Goal: Transaction & Acquisition: Purchase product/service

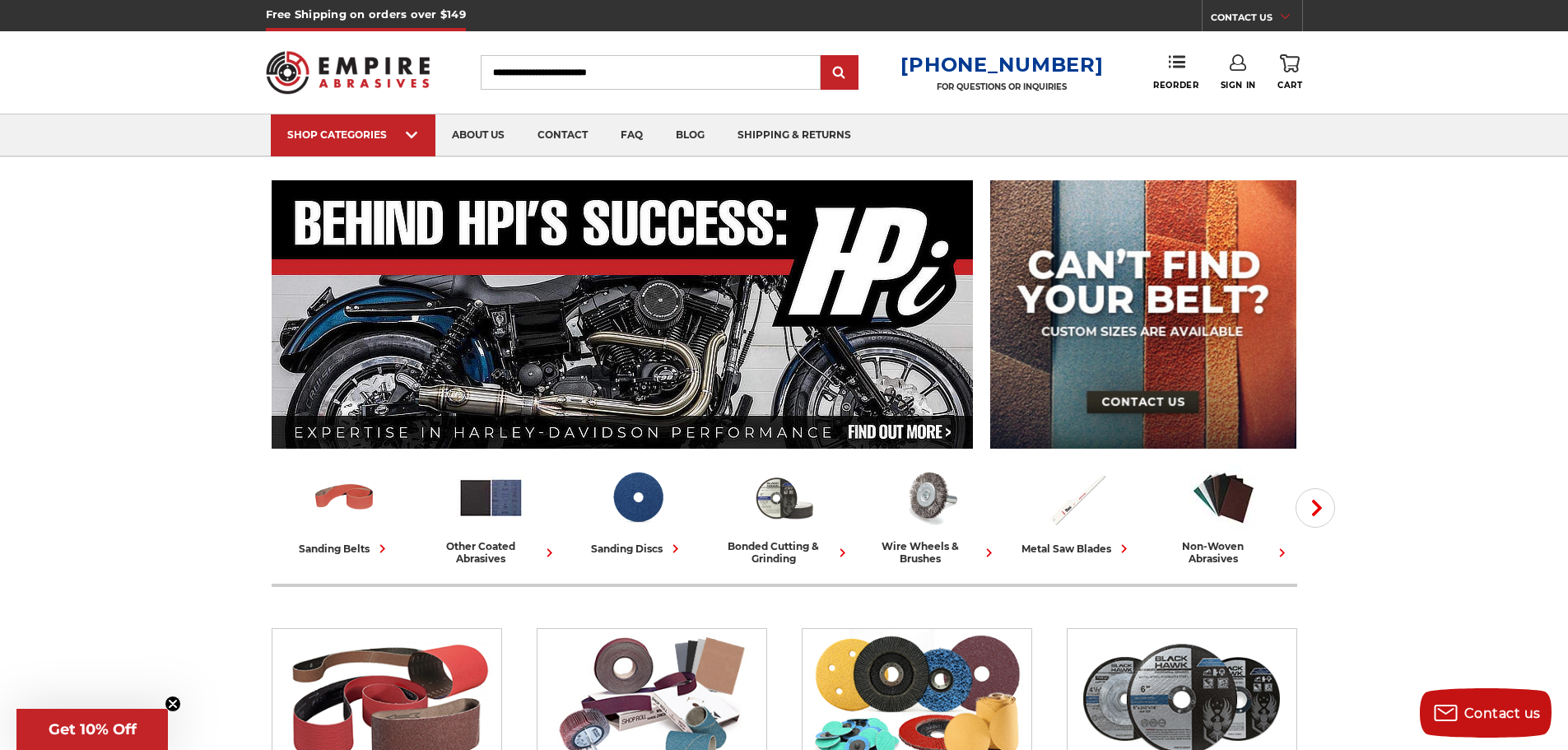
type input "**********"
click at [1240, 78] on link "Sign In" at bounding box center [1238, 73] width 35 height 36
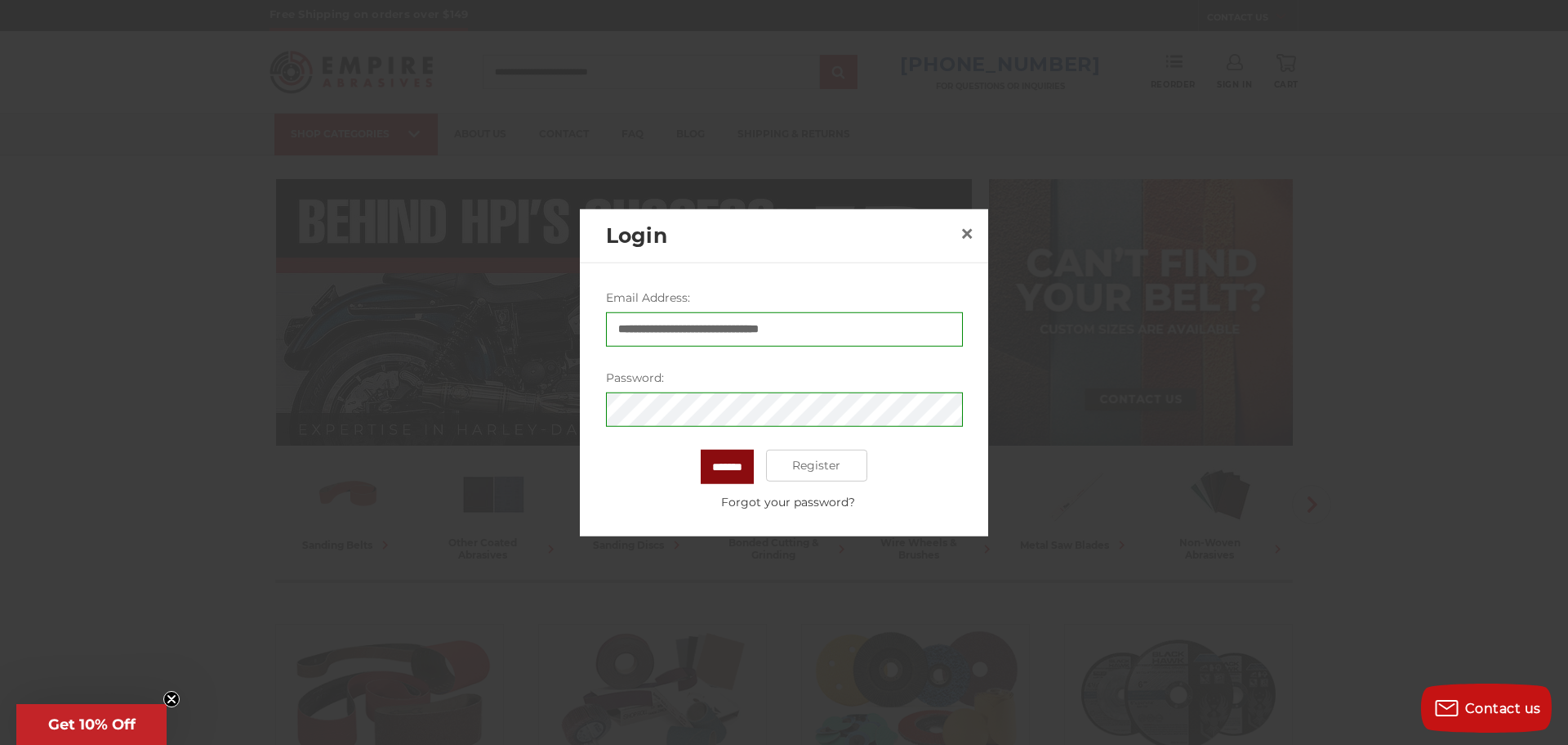
click at [721, 472] on input "*******" at bounding box center [727, 466] width 53 height 34
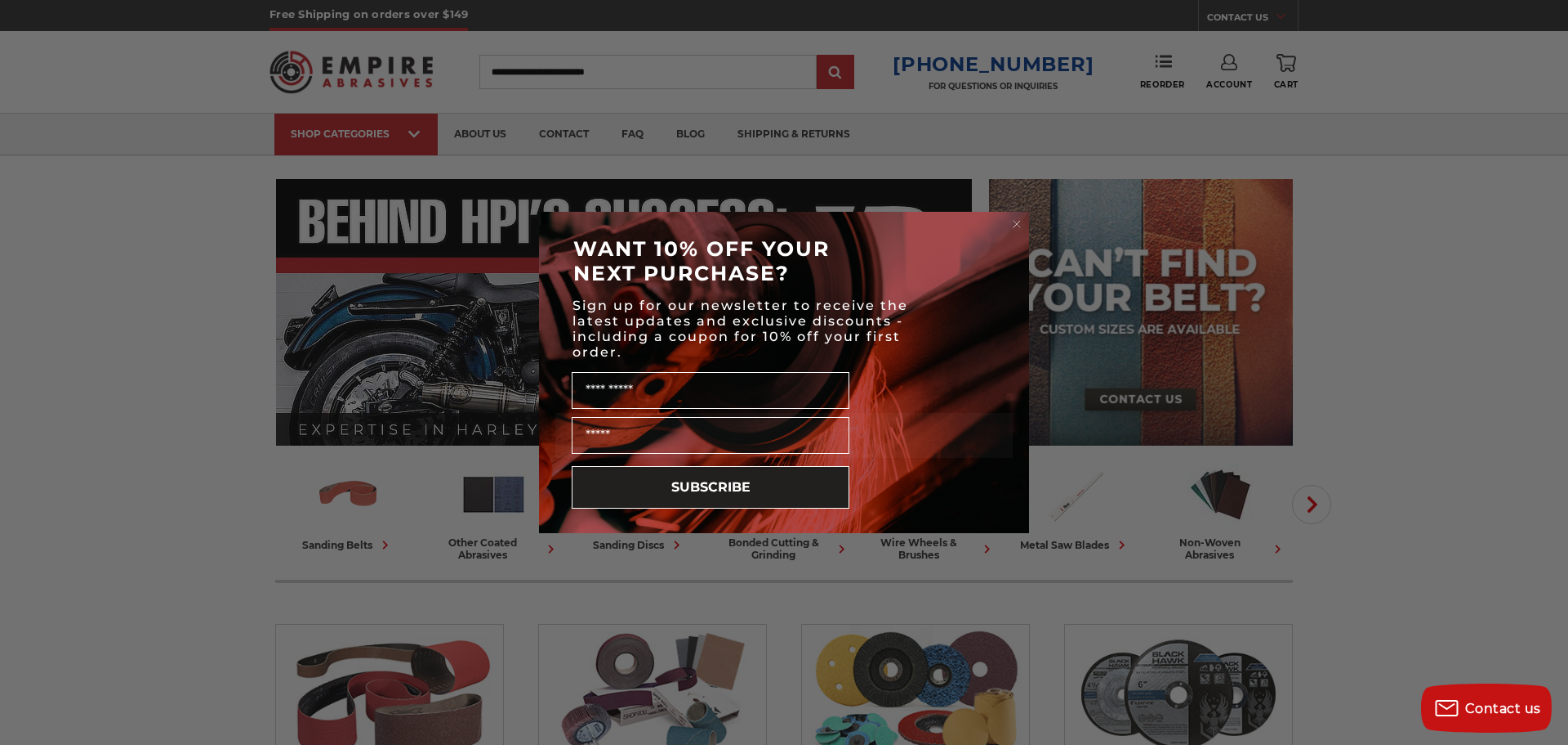
click at [1155, 68] on div "Close dialog WANT 10% OFF YOUR NEXT PURCHASE? Sign up for our newsletter to rec…" at bounding box center [784, 372] width 1568 height 745
click at [1020, 219] on circle "Close dialog" at bounding box center [1017, 224] width 15 height 15
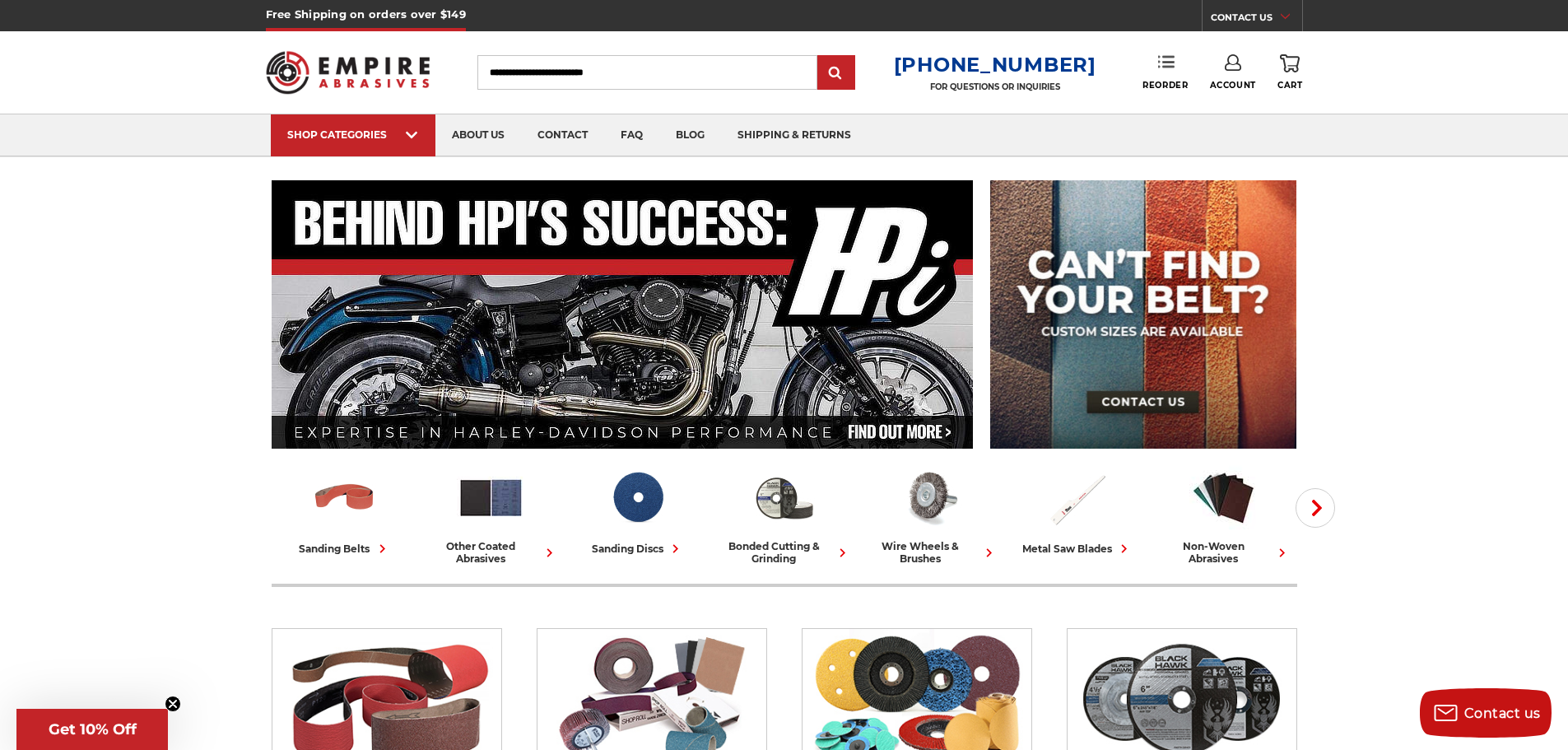
click at [1171, 60] on icon at bounding box center [1166, 61] width 16 height 16
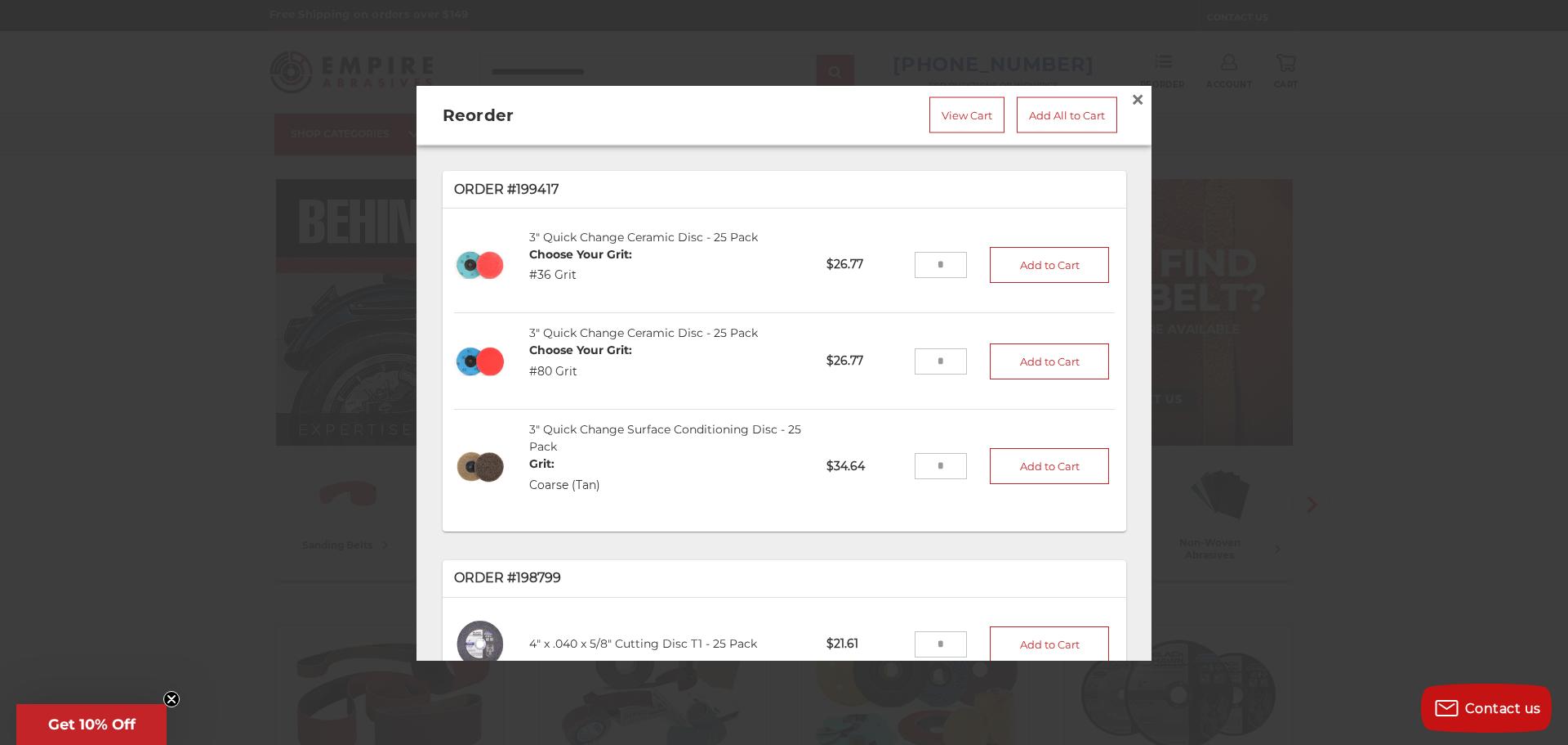
click at [938, 255] on input "tel" at bounding box center [942, 264] width 53 height 26
type input "**"
click at [1005, 263] on button "Add to Cart" at bounding box center [1049, 264] width 119 height 36
click at [1131, 96] on span "×" at bounding box center [1137, 98] width 15 height 32
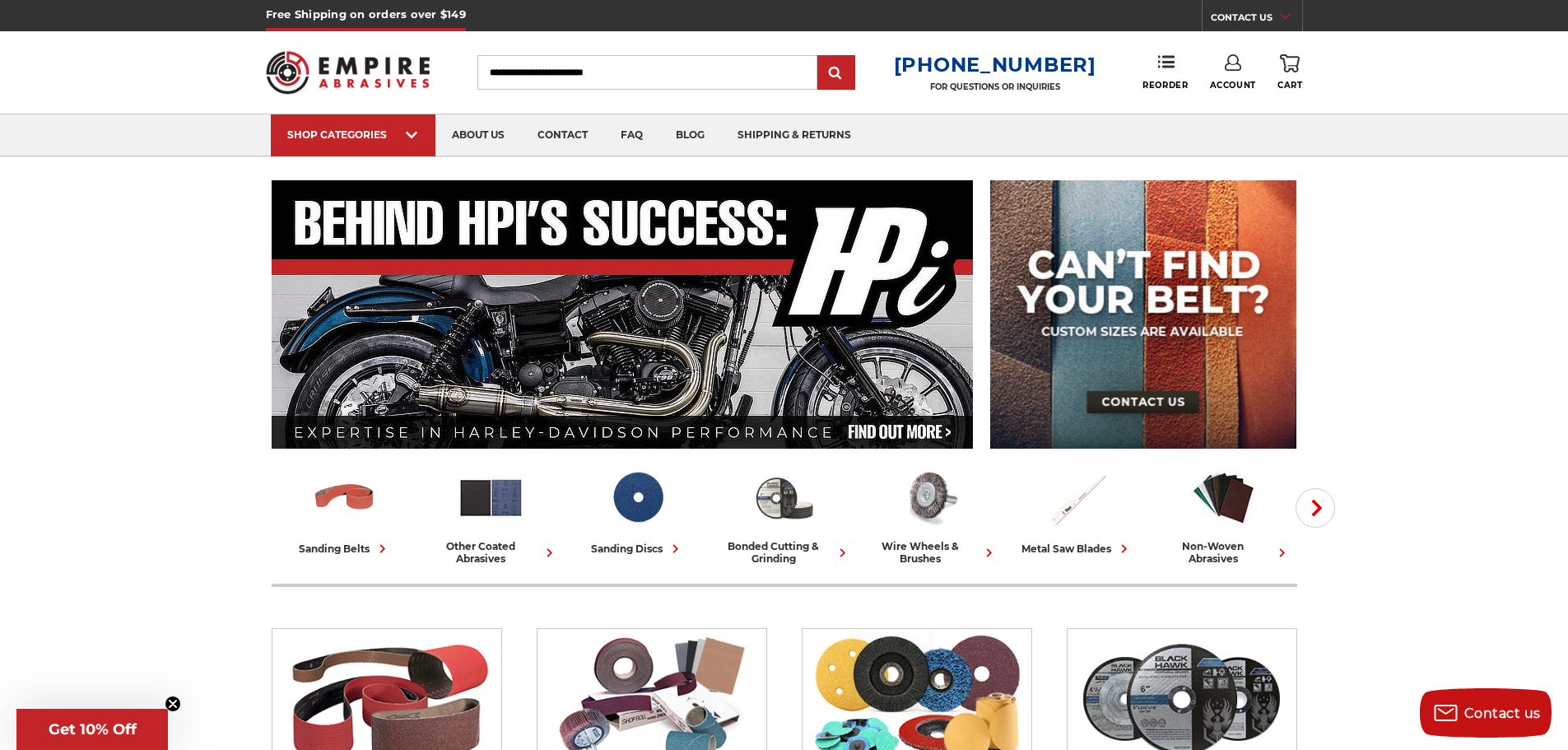
click at [1298, 75] on link "0 Cart" at bounding box center [1290, 73] width 25 height 36
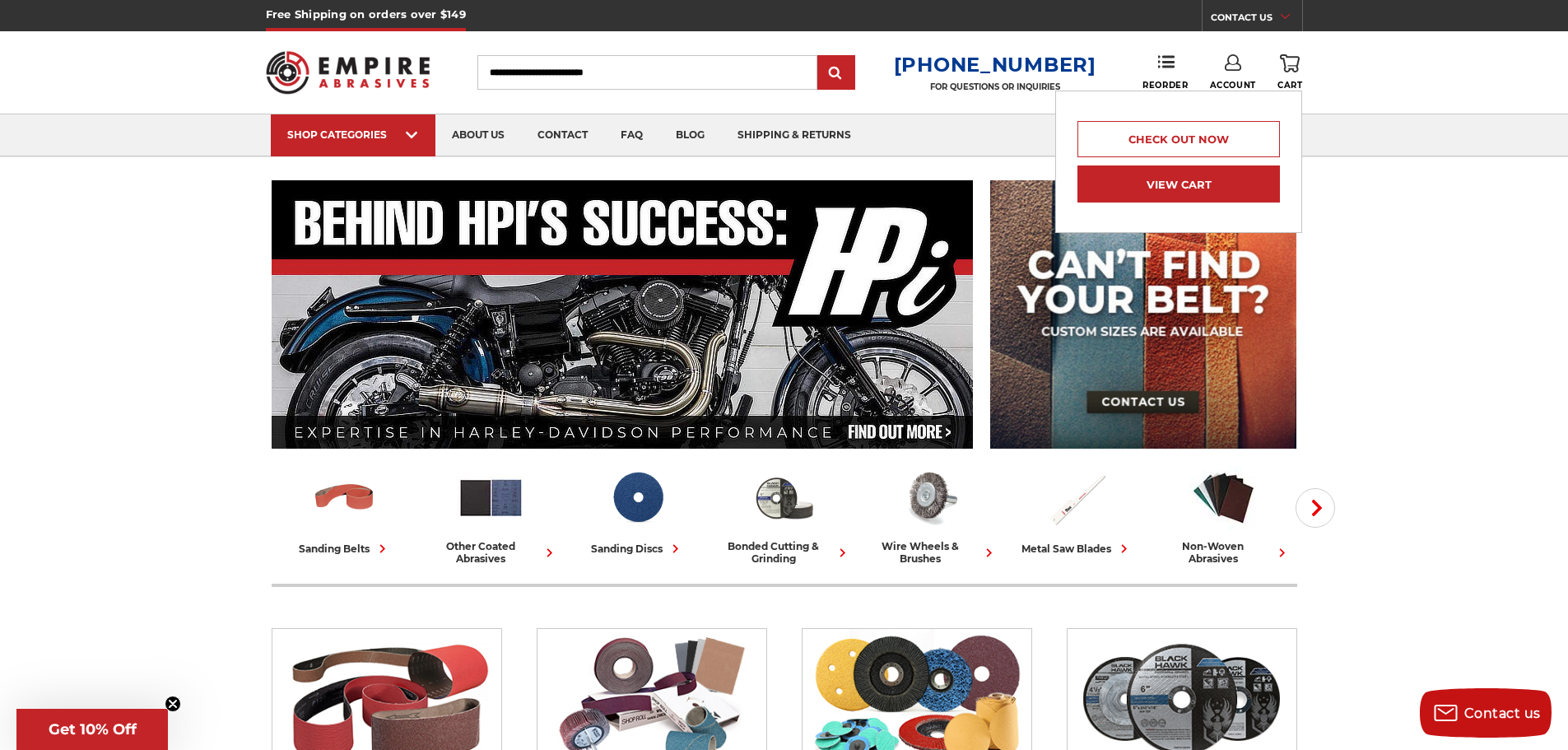
click at [1191, 187] on link "View Cart" at bounding box center [1179, 183] width 202 height 37
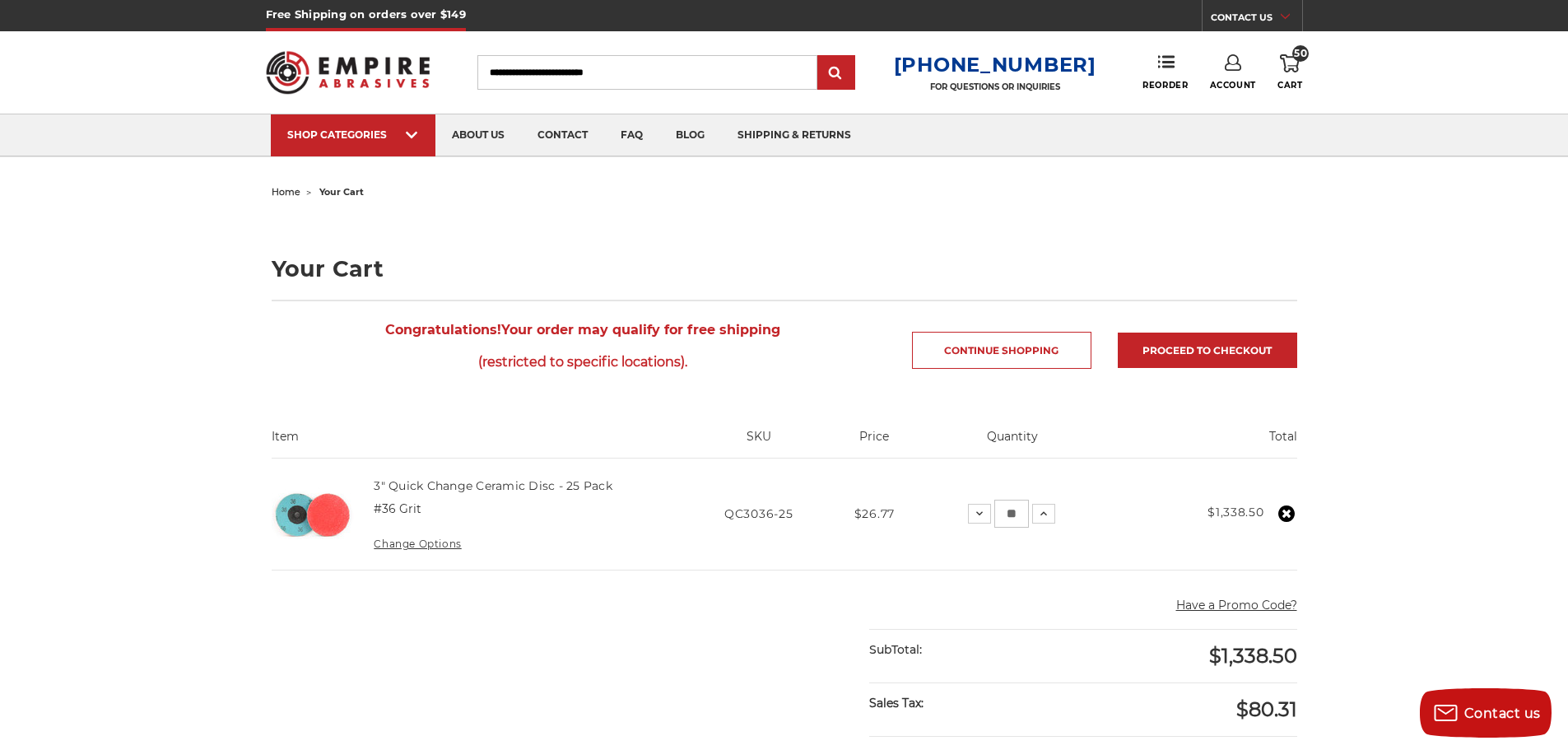
drag, startPoint x: 1023, startPoint y: 513, endPoint x: 950, endPoint y: 515, distance: 73.0
click at [950, 515] on td "Quantity: Decrease Quantity: ** Increase Quantity:" at bounding box center [1013, 513] width 190 height 111
type input "*"
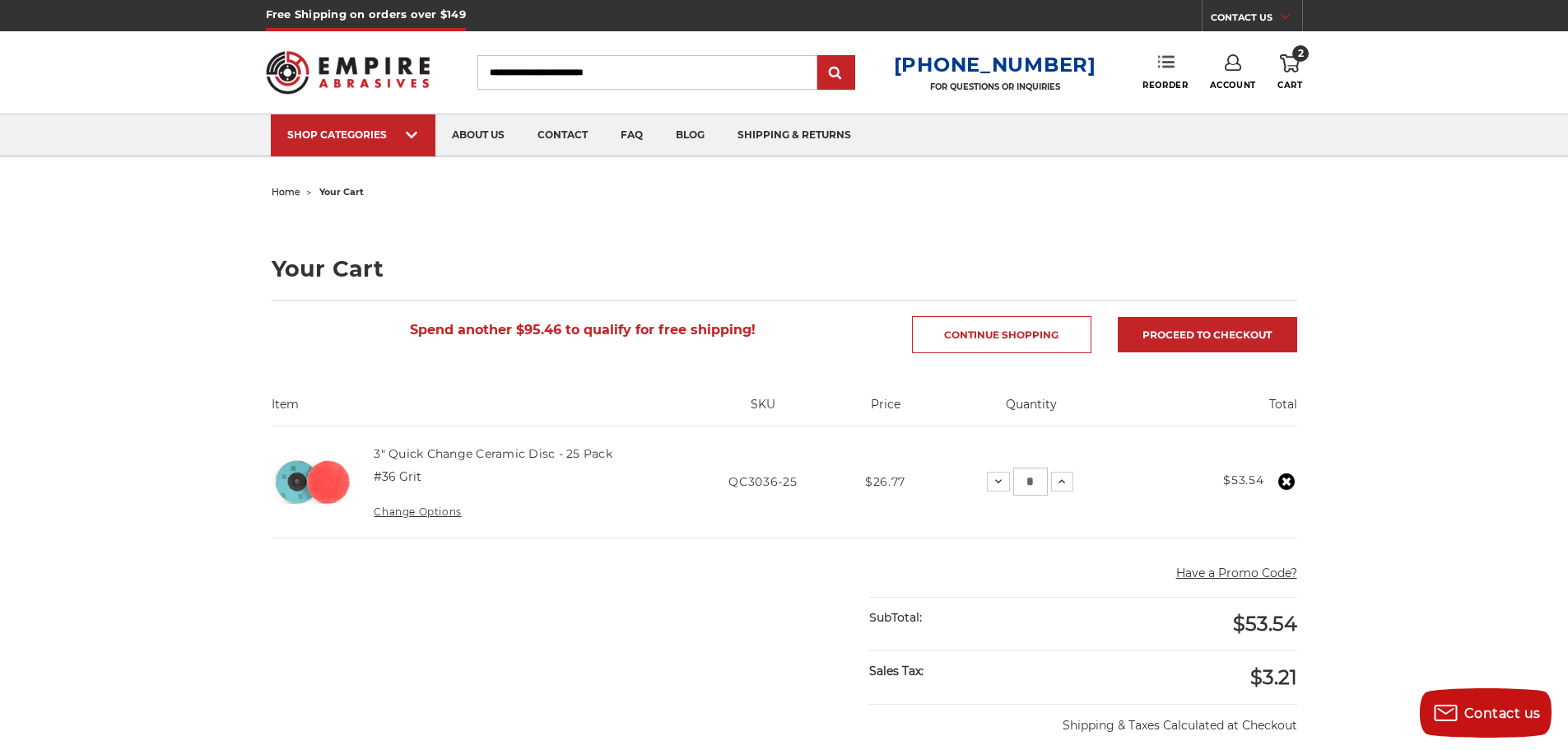
click at [1158, 67] on use at bounding box center [1166, 61] width 16 height 11
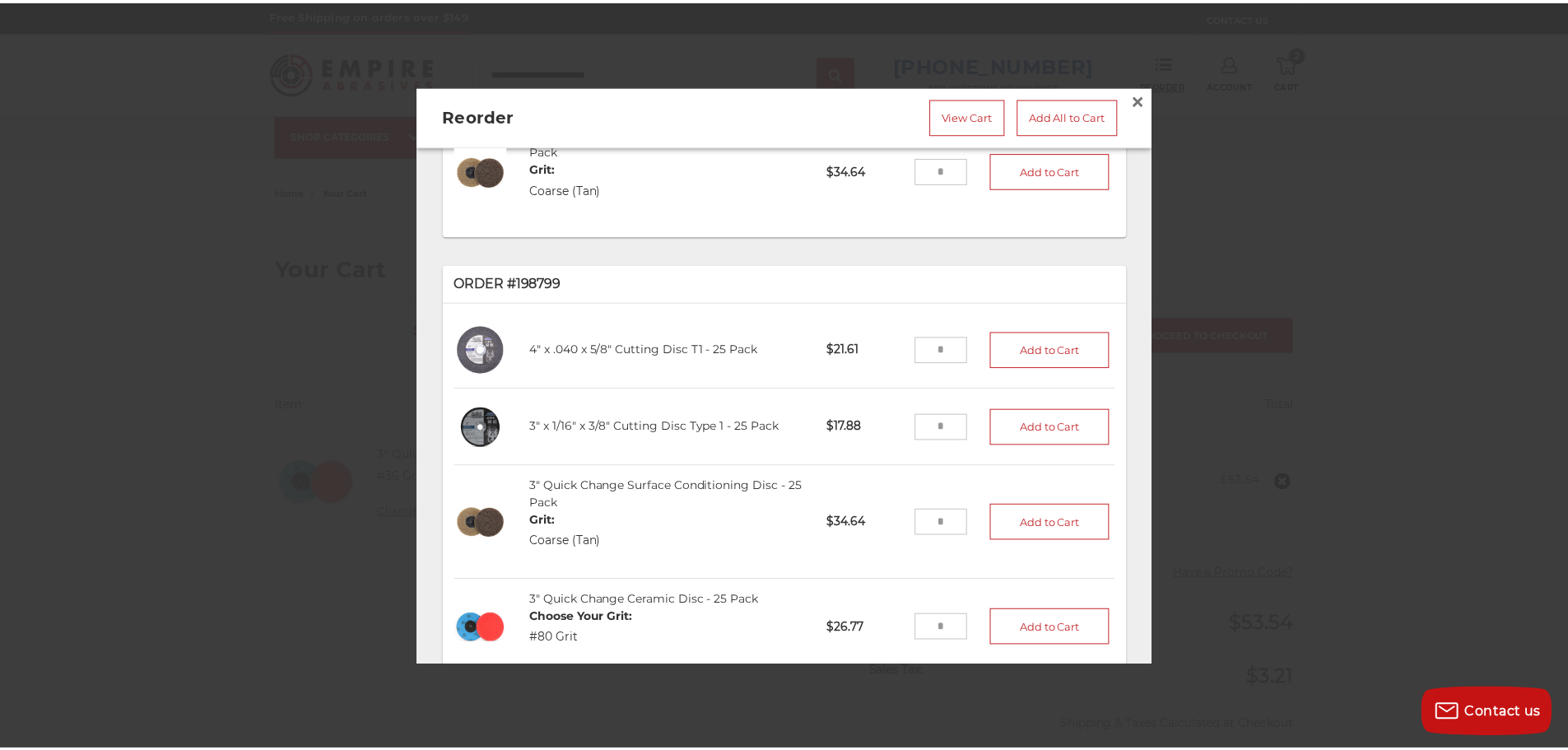
scroll to position [52, 0]
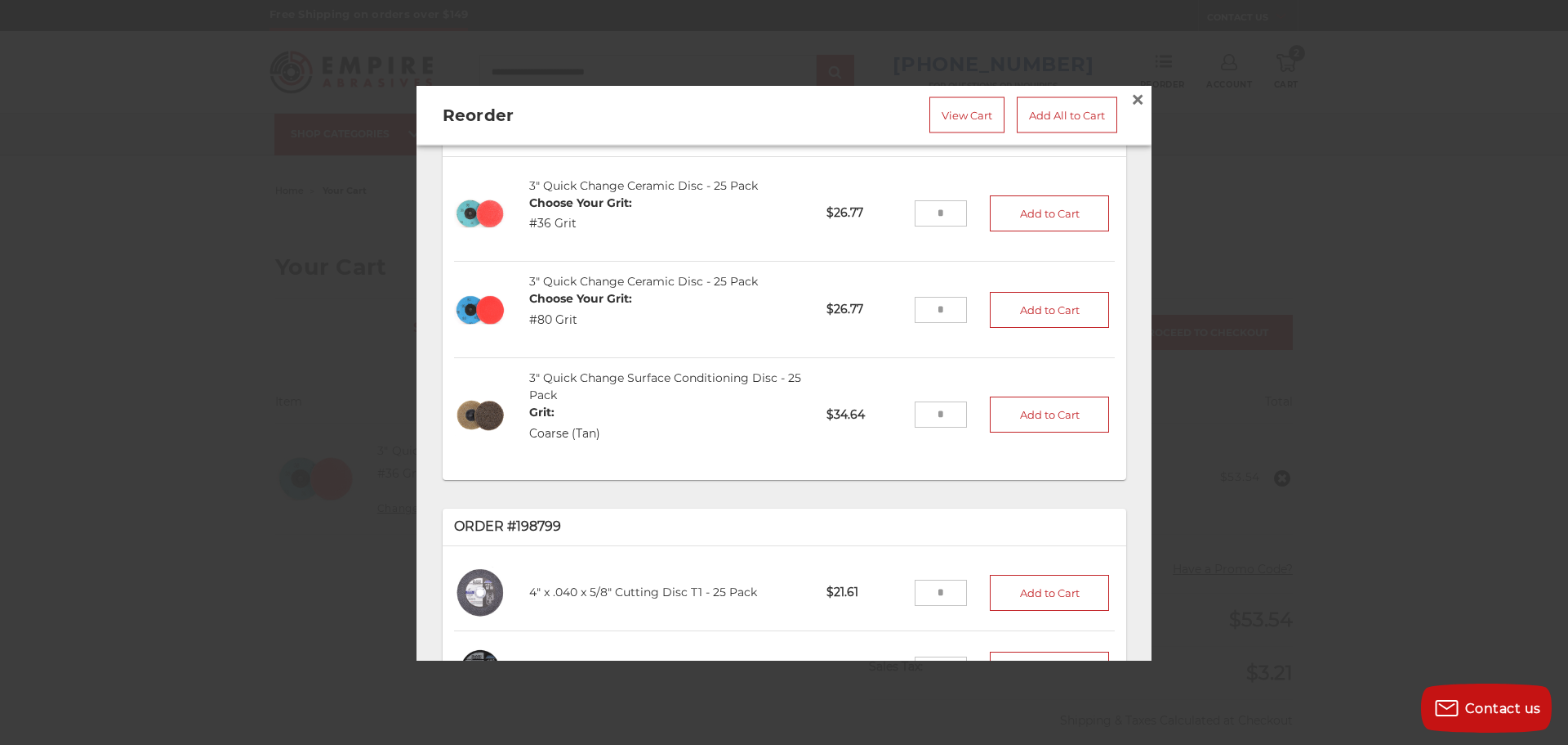
click at [1316, 288] on div at bounding box center [784, 372] width 1568 height 745
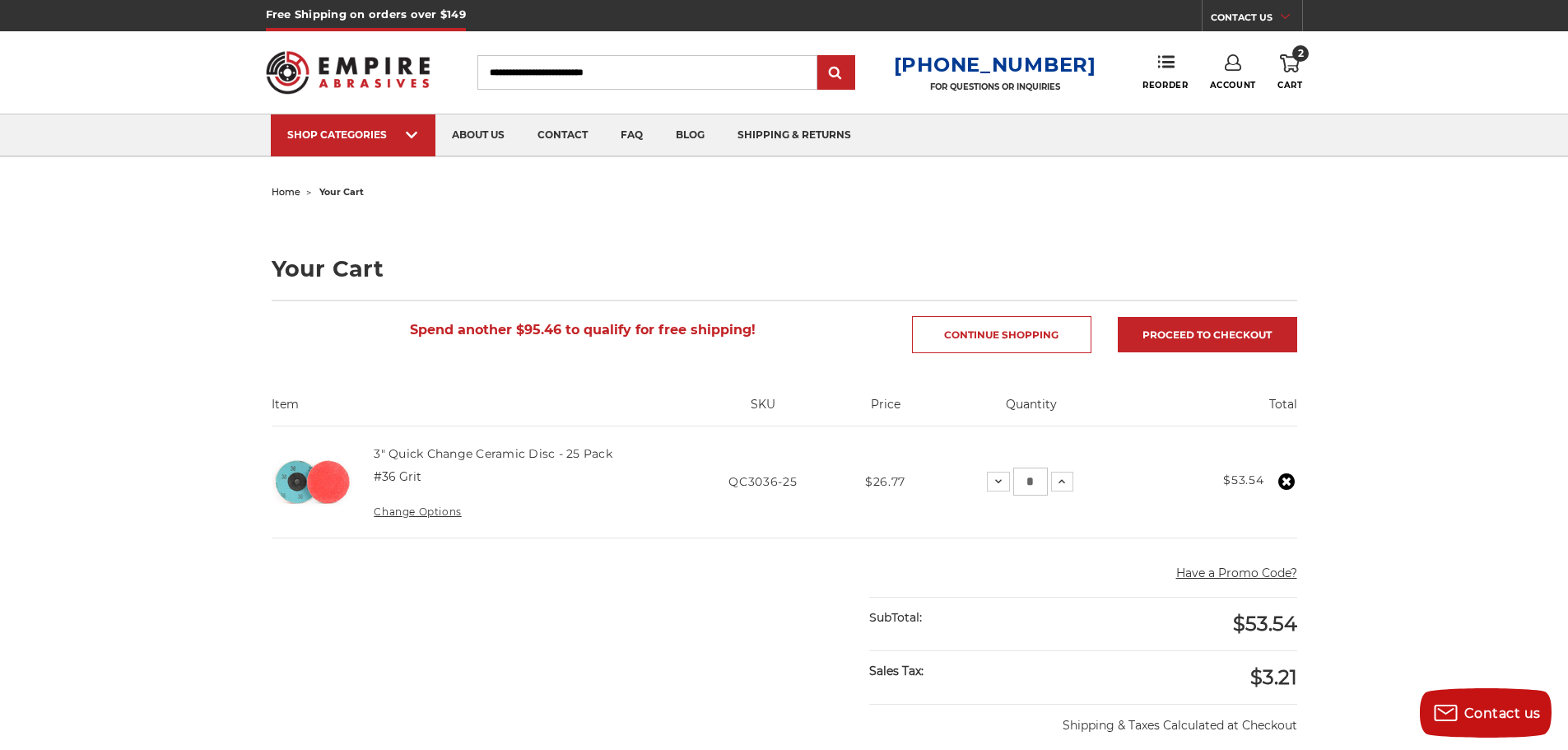
click at [1285, 63] on icon at bounding box center [1290, 63] width 20 height 18
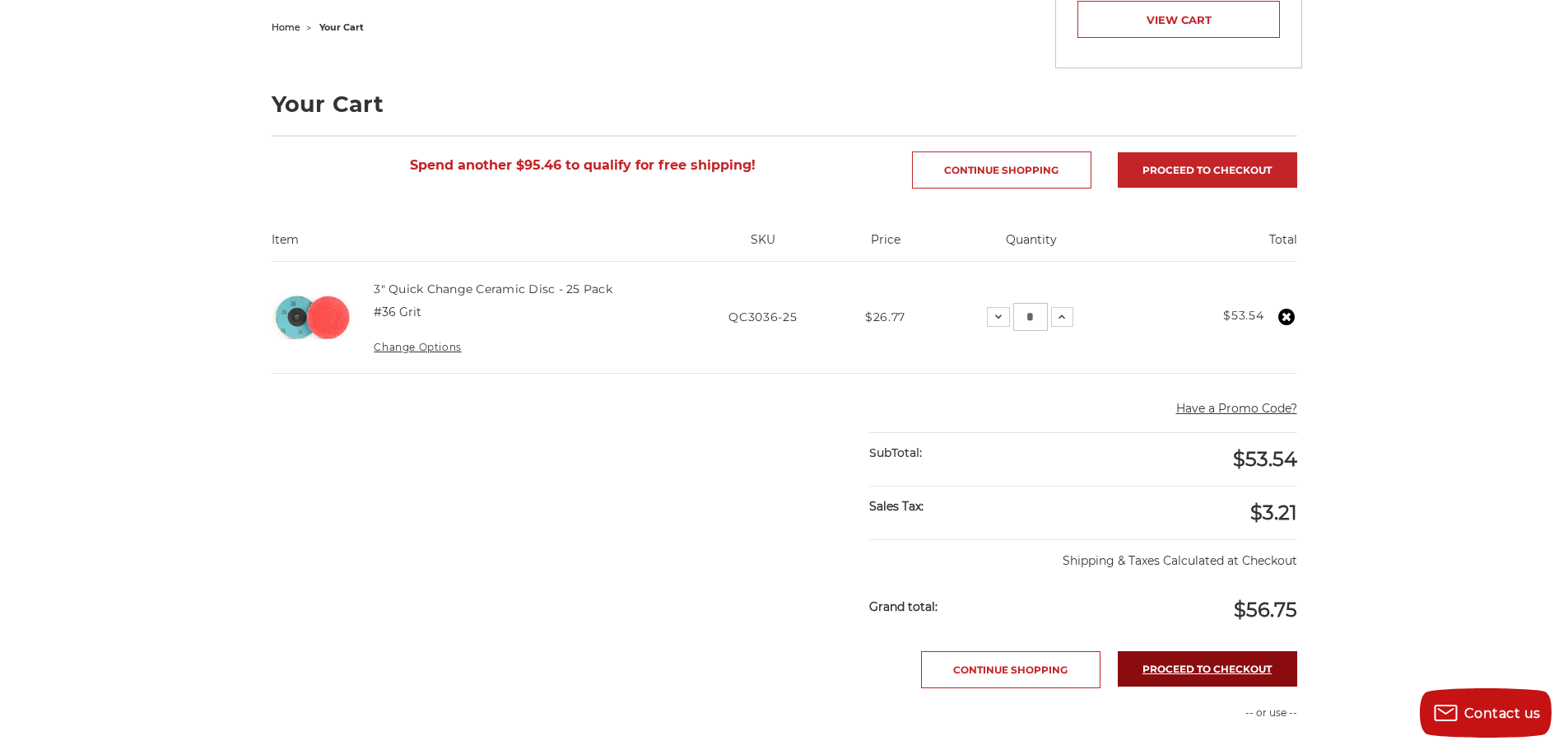
click at [1164, 671] on link "Proceed to checkout" at bounding box center [1208, 668] width 180 height 35
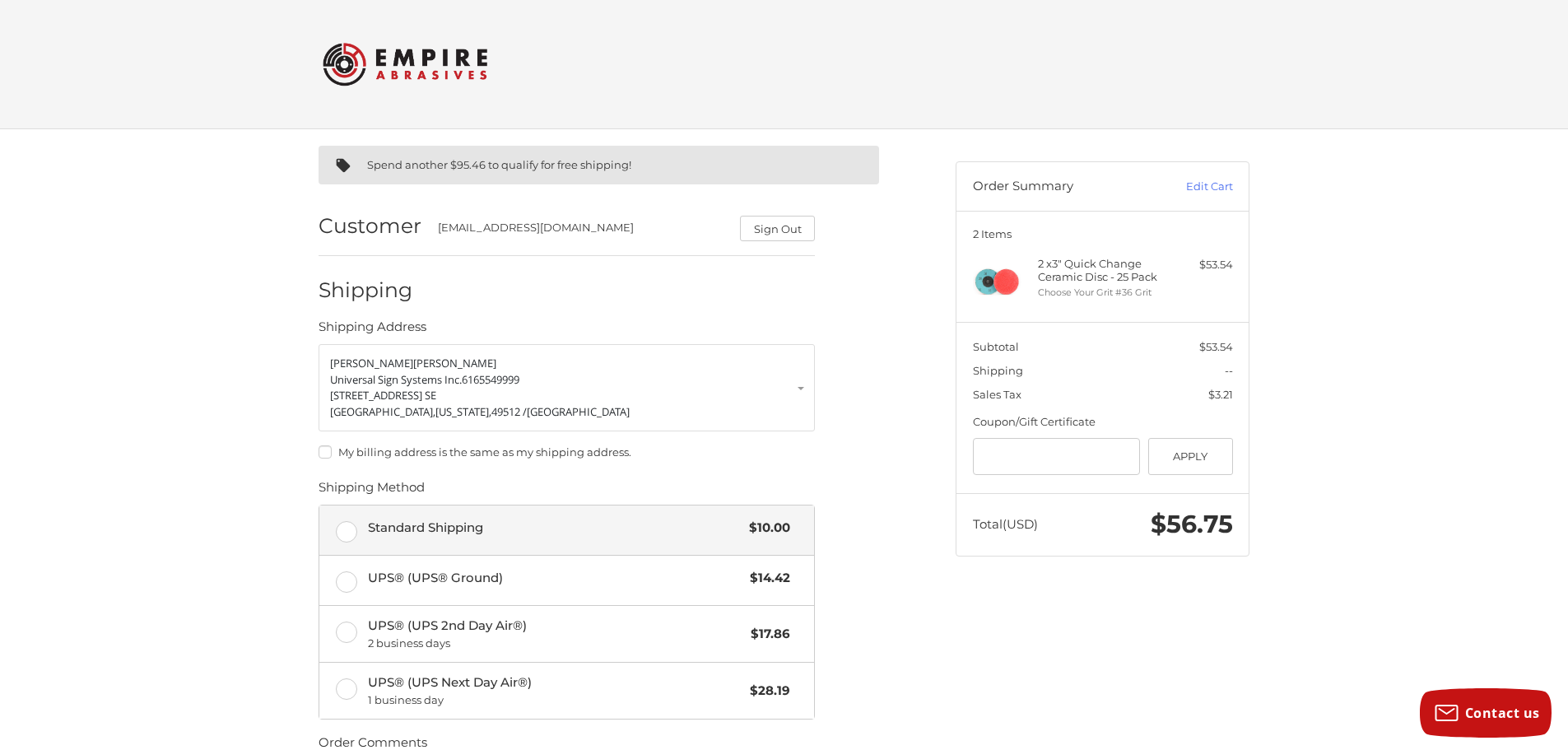
click at [457, 532] on span "Standard Shipping" at bounding box center [555, 528] width 373 height 19
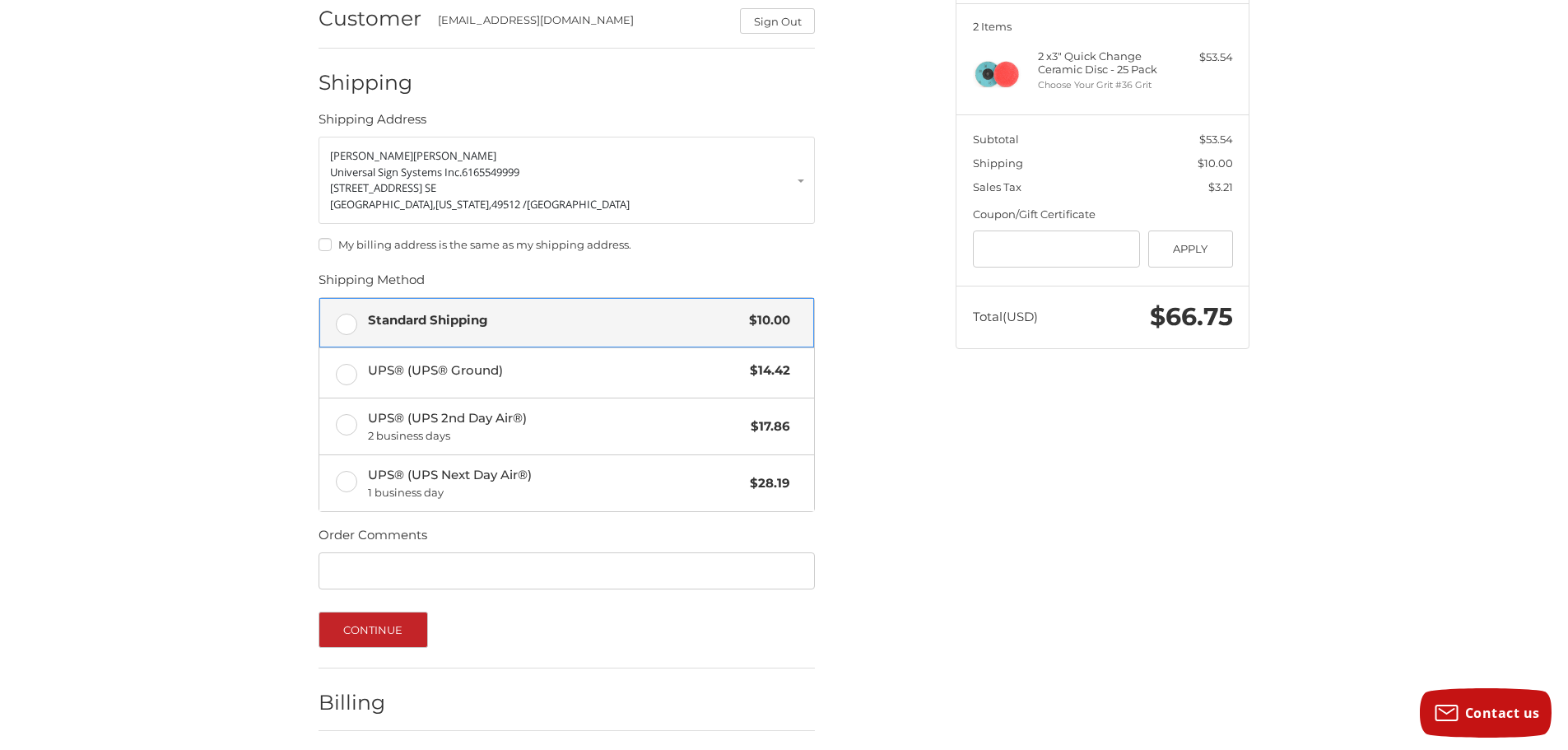
scroll to position [267, 0]
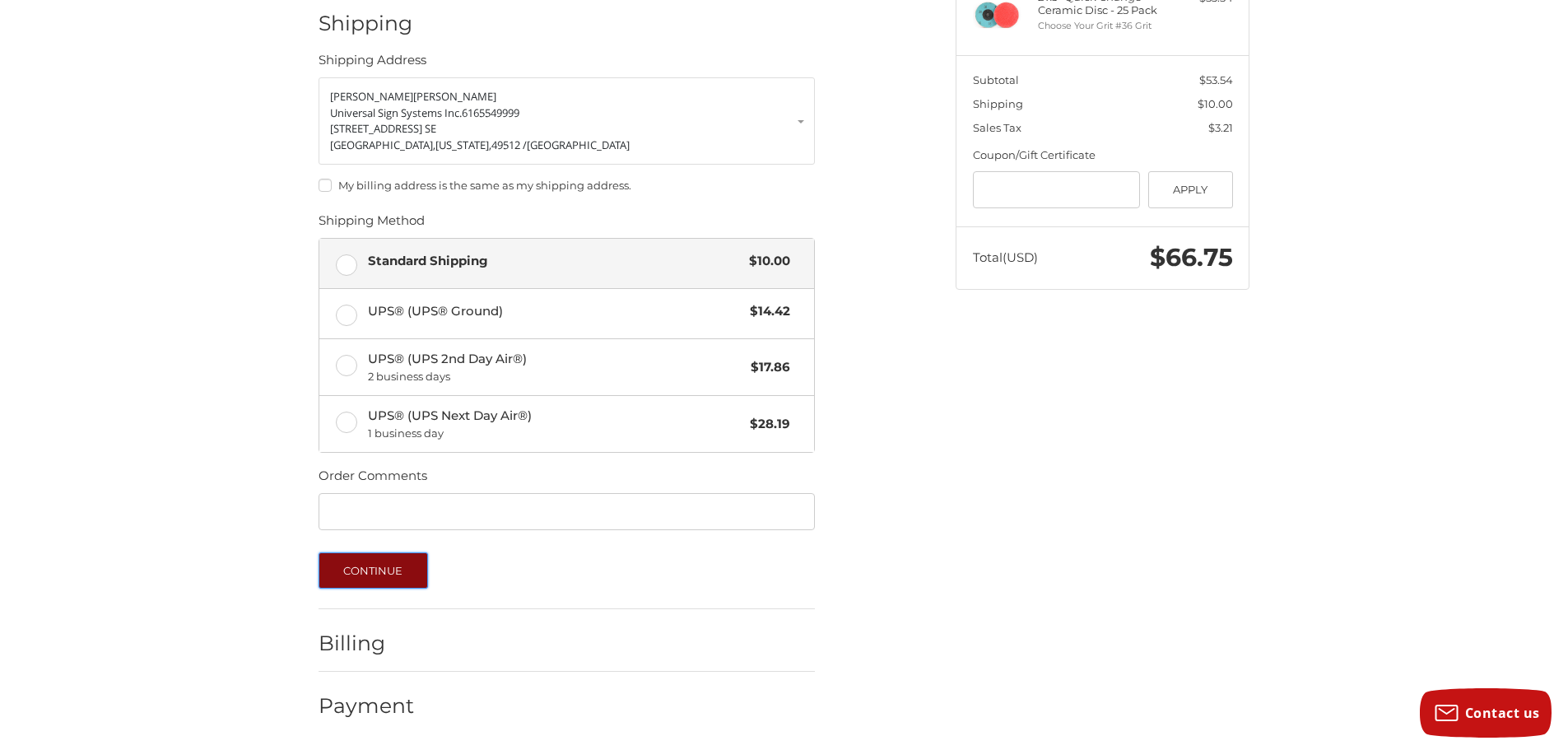
click at [401, 561] on button "Continue" at bounding box center [373, 570] width 110 height 36
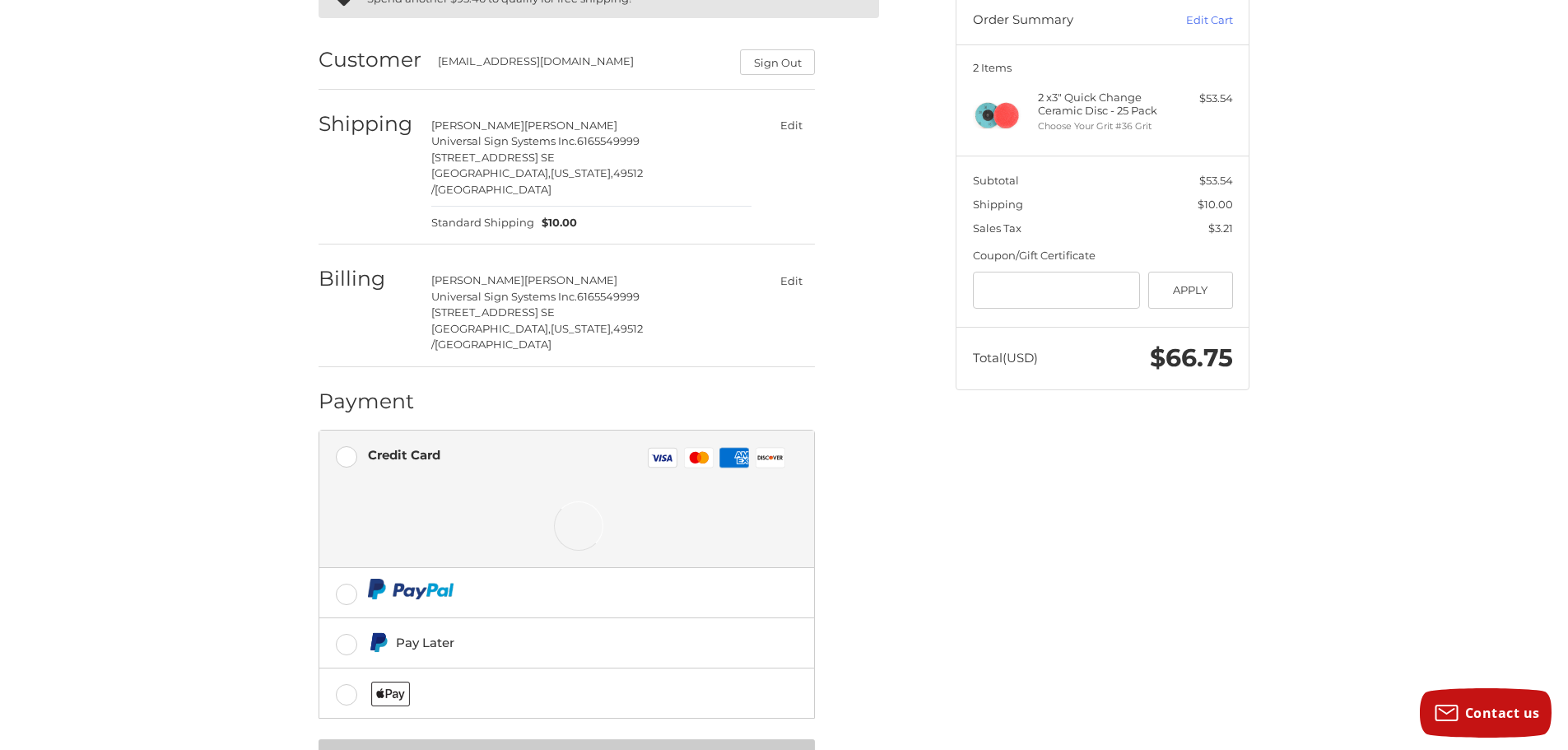
scroll to position [205, 0]
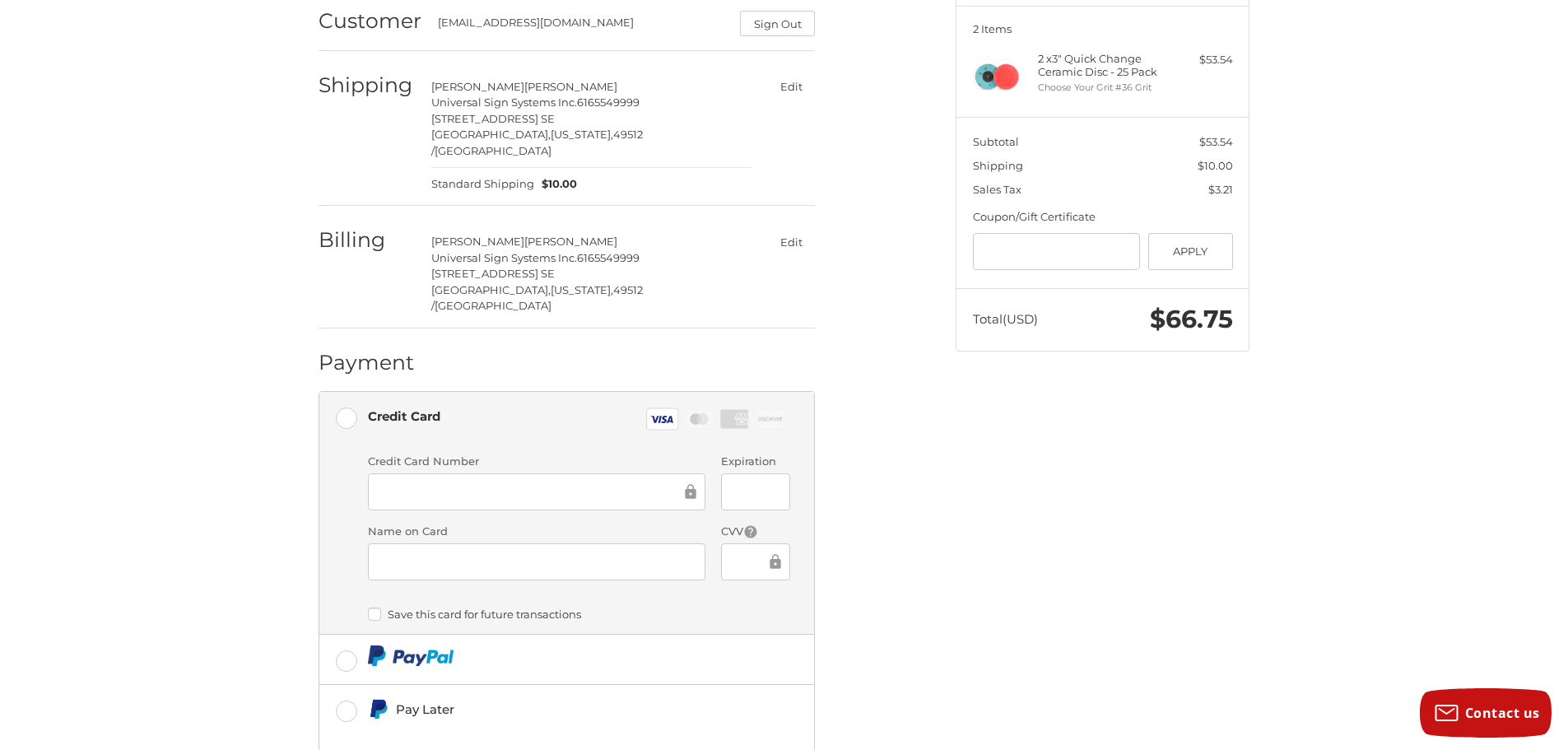
click at [738, 474] on div at bounding box center [755, 492] width 68 height 37
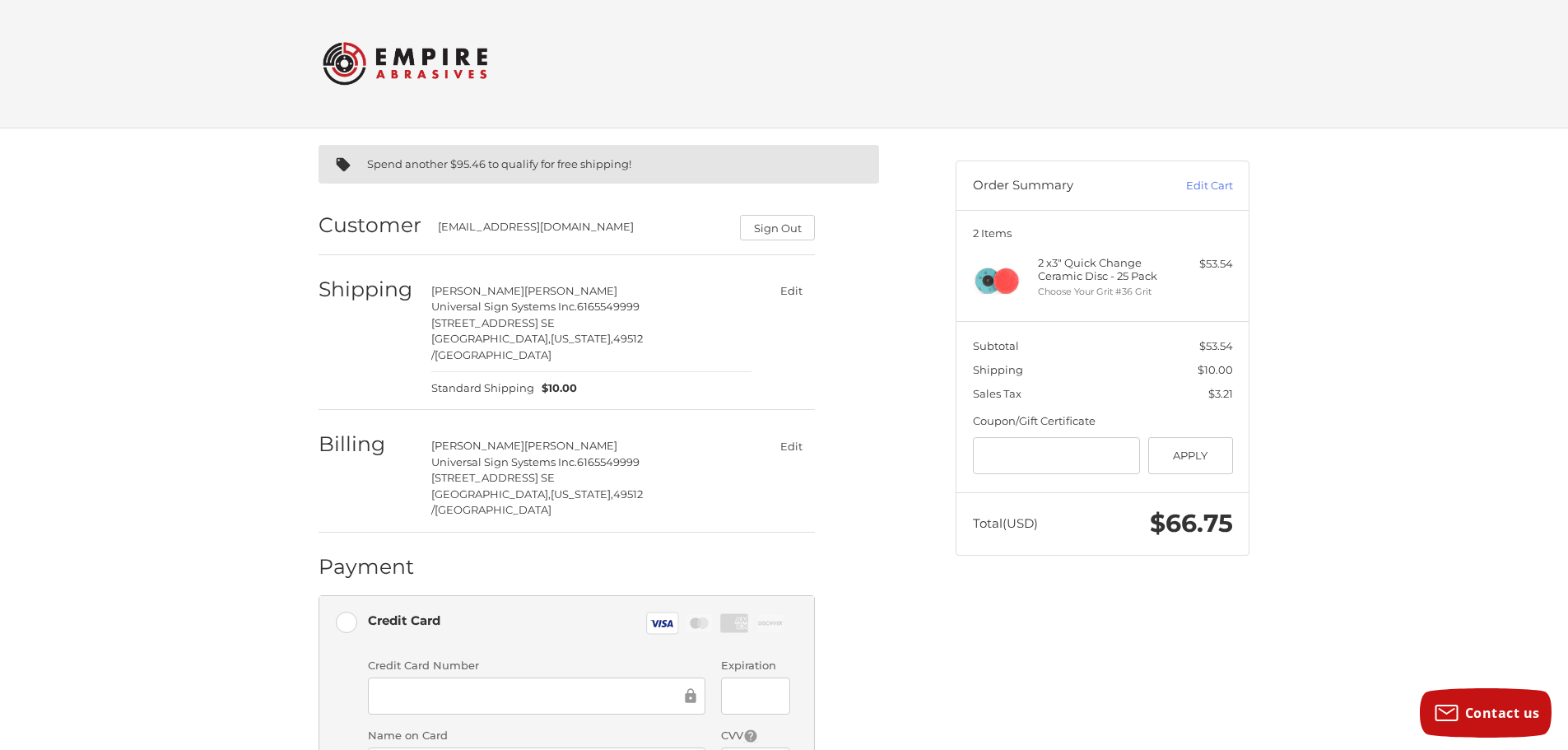
scroll to position [0, 0]
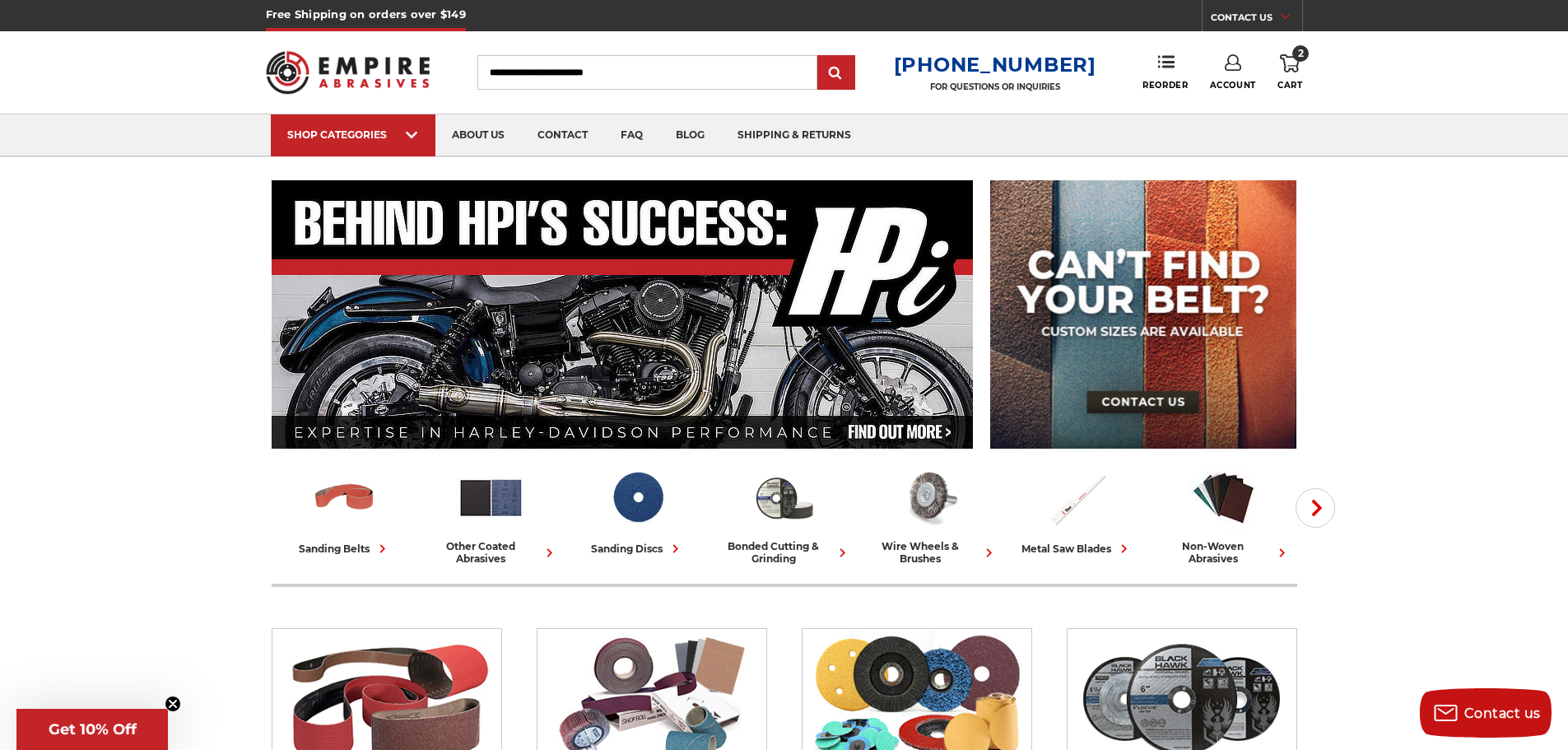
click at [1287, 56] on icon at bounding box center [1290, 63] width 20 height 18
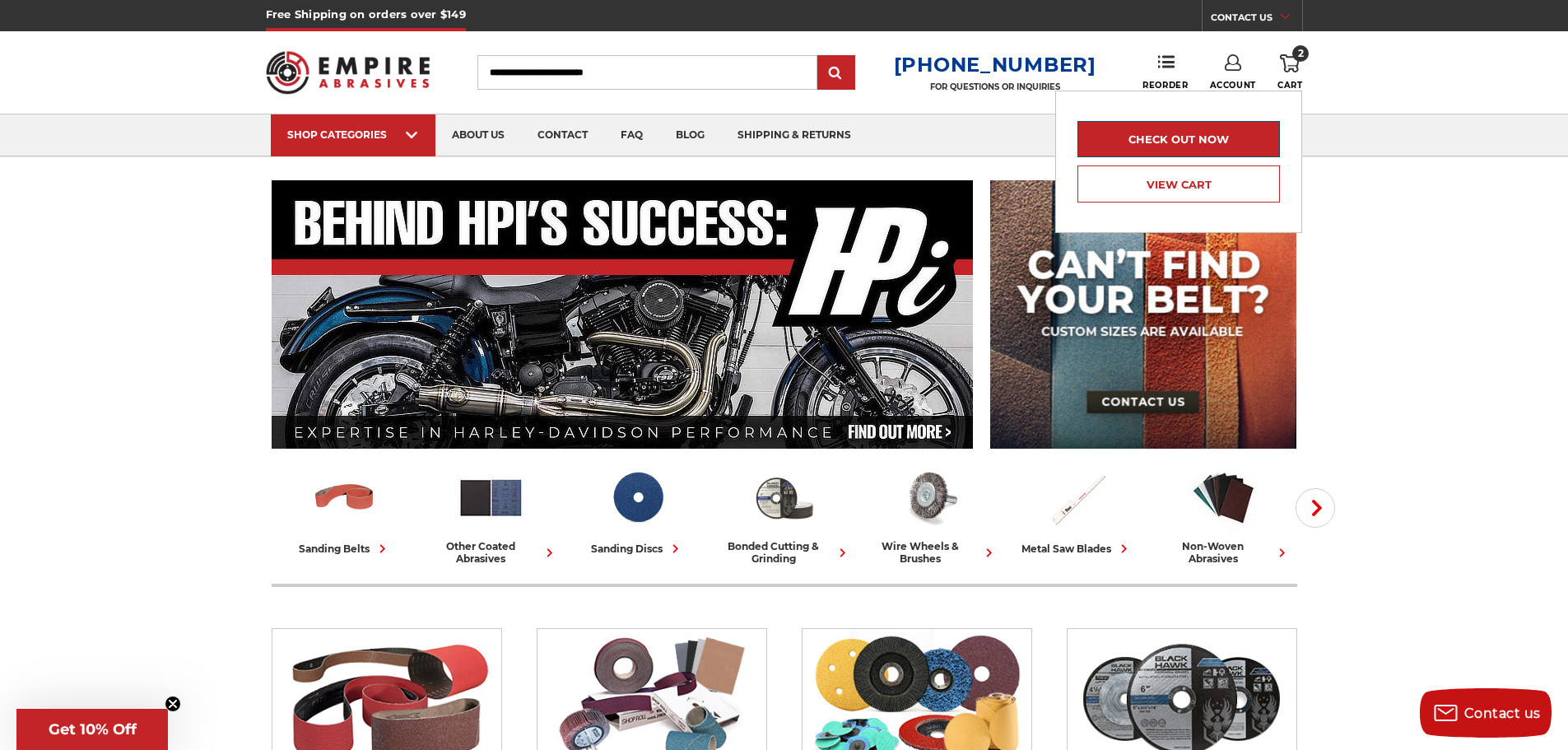
click at [1165, 147] on link "Check out now" at bounding box center [1179, 139] width 202 height 36
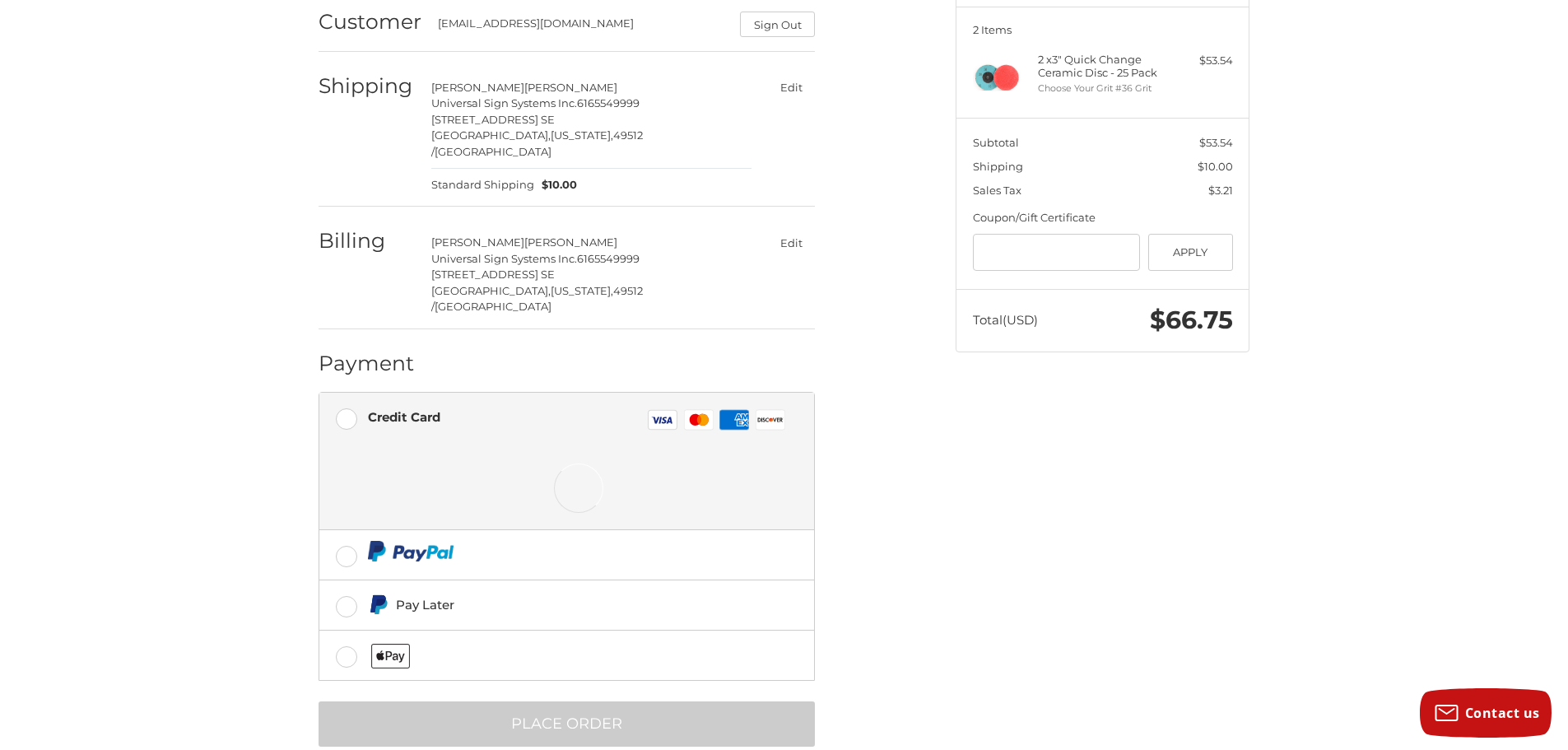
scroll to position [205, 0]
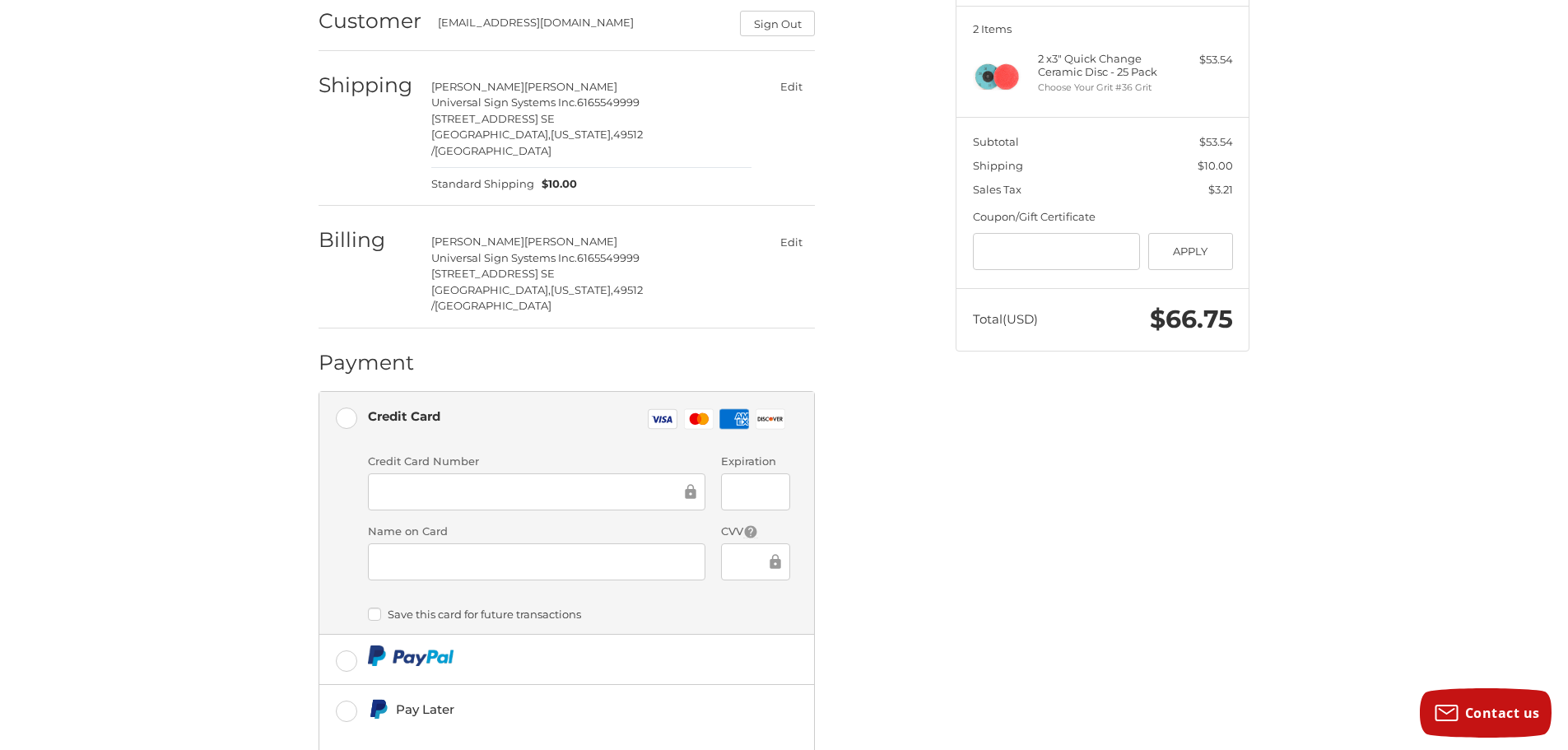
click at [620, 474] on div at bounding box center [537, 492] width 337 height 37
click at [1012, 614] on div "Spend another $95.46 to qualify for free shipping! Customer [EMAIL_ADDRESS][DOM…" at bounding box center [784, 417] width 988 height 988
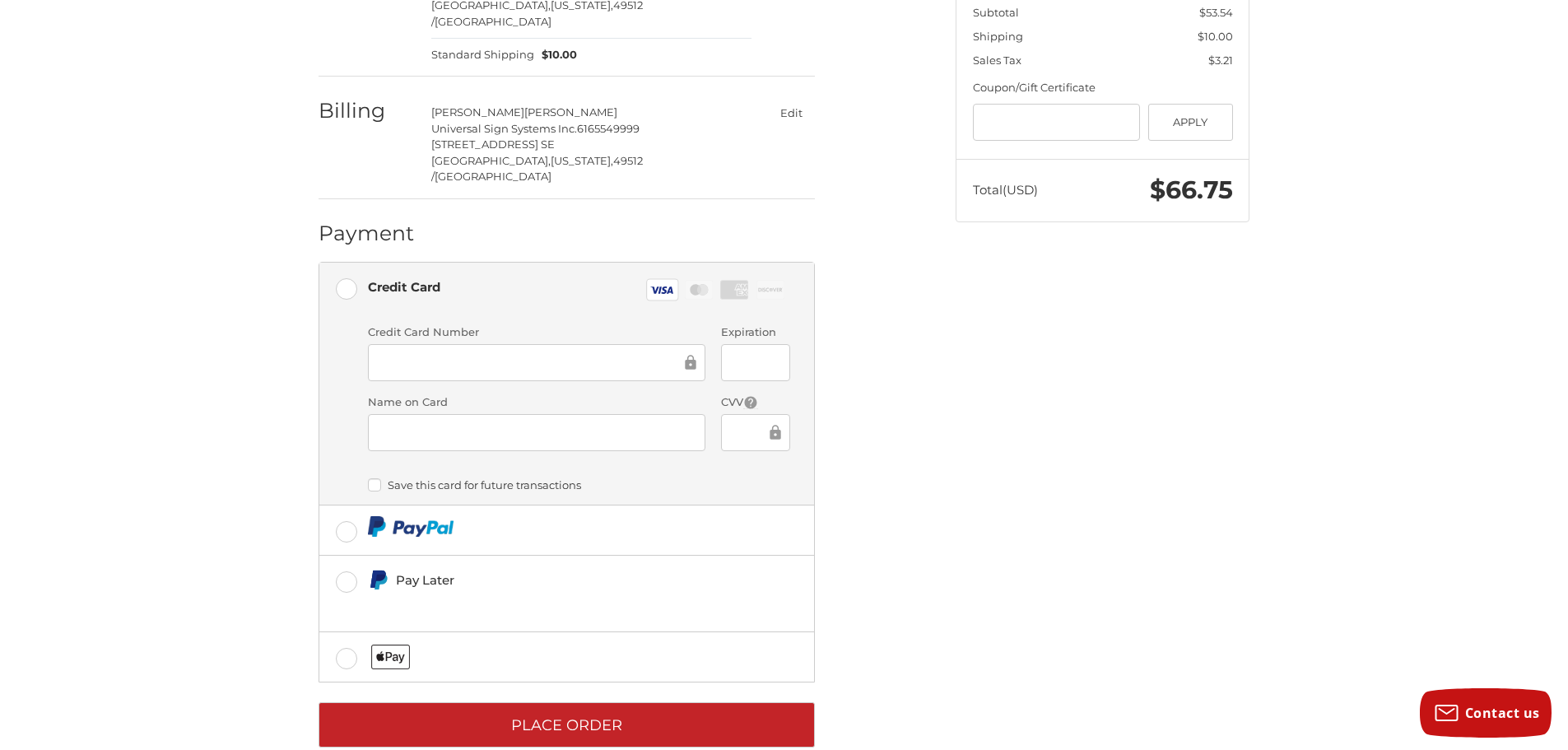
scroll to position [336, 0]
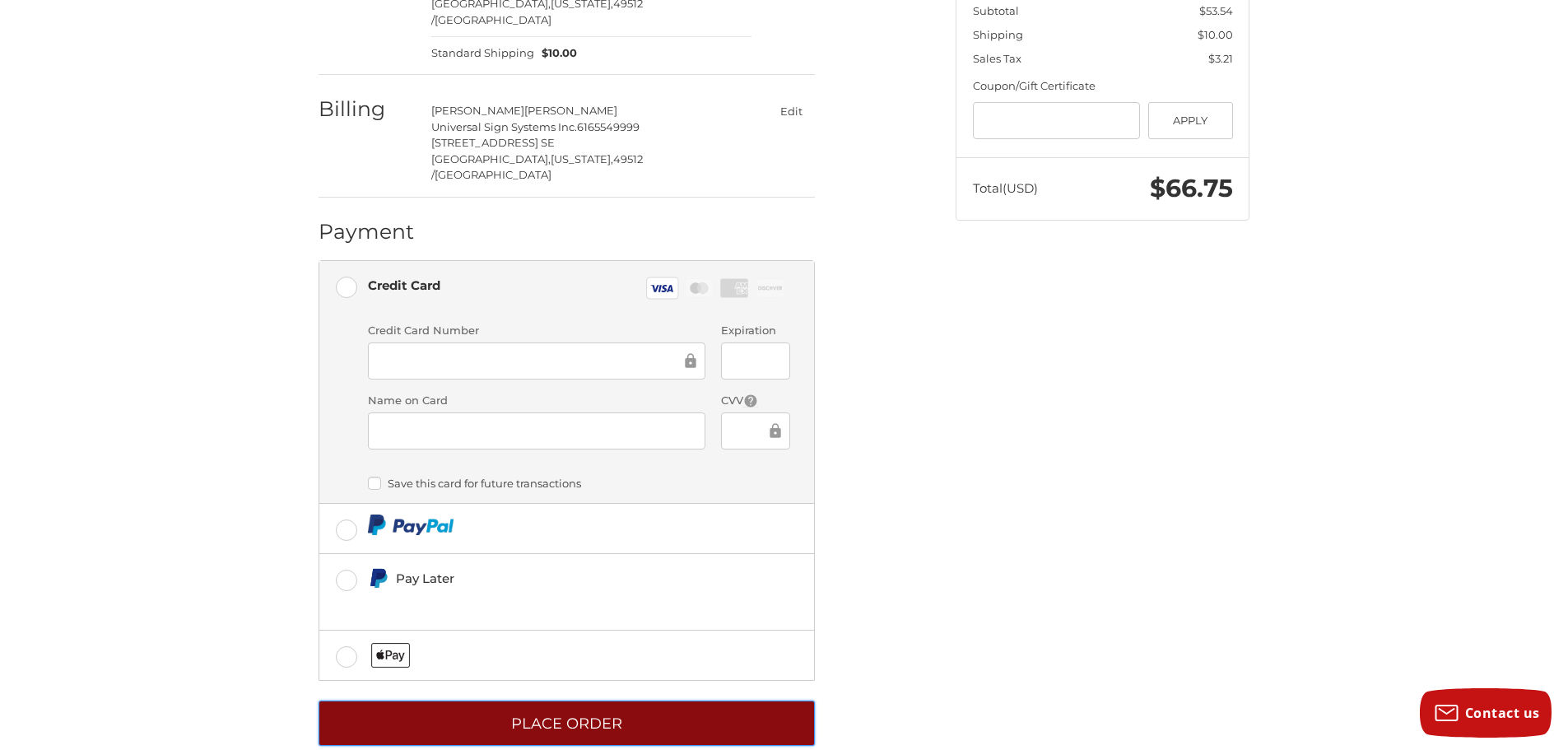
click at [631, 700] on button "Place Order" at bounding box center [567, 722] width 496 height 45
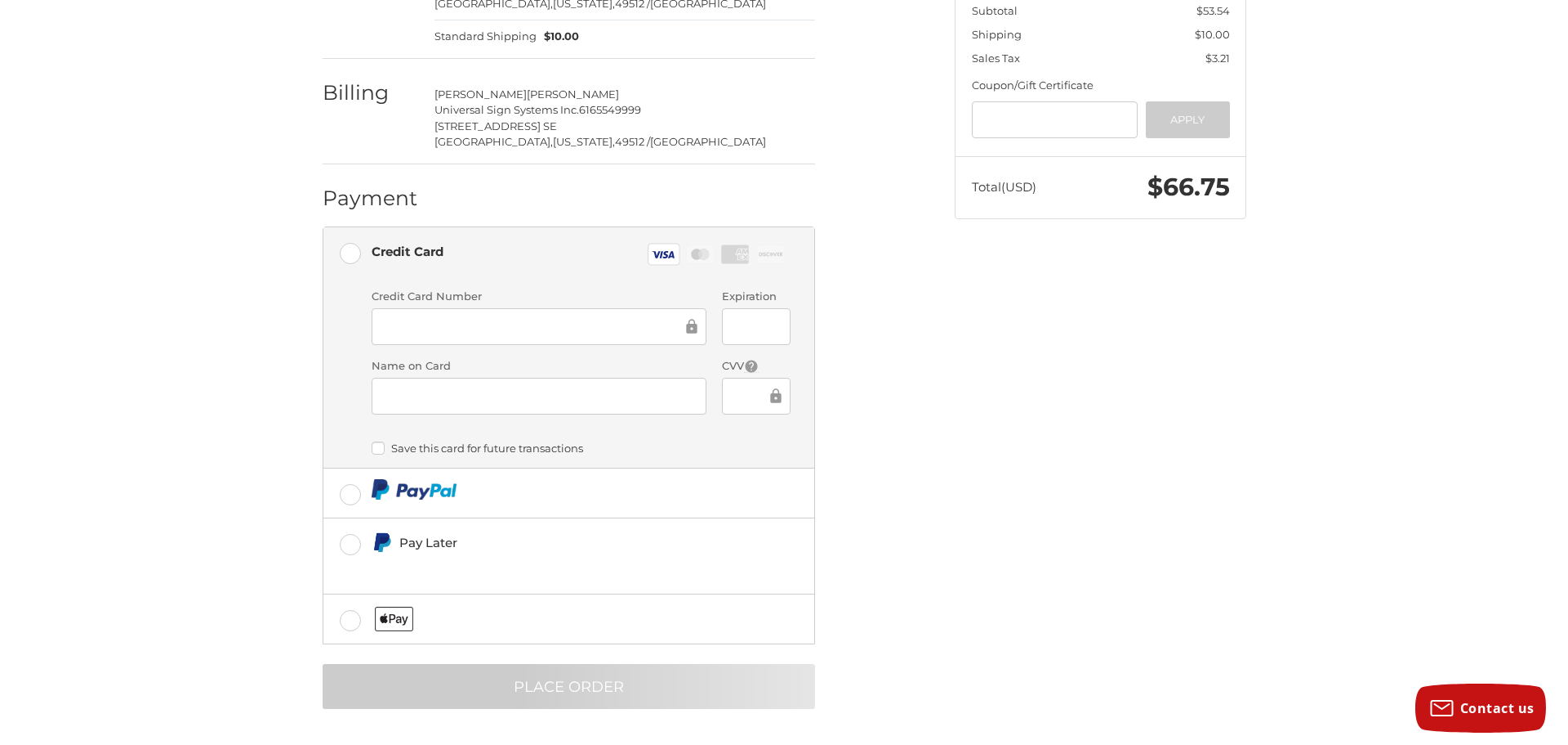
scroll to position [0, 0]
